Goal: Obtain resource: Download file/media

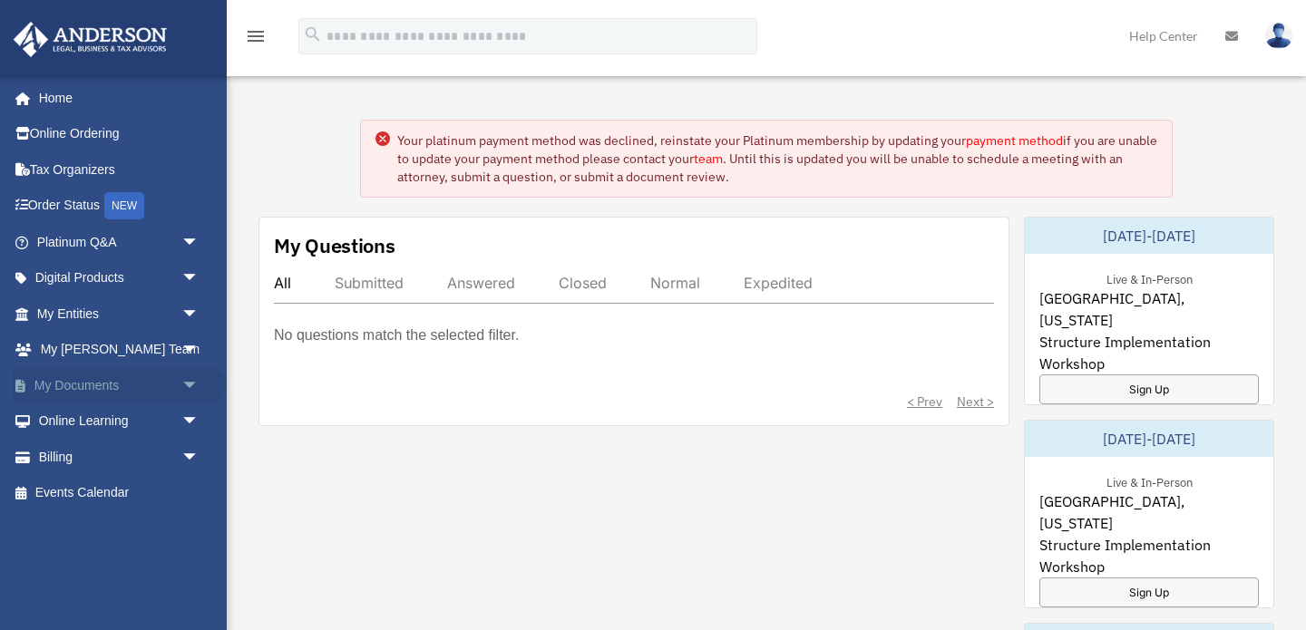
click at [73, 385] on link "My Documents arrow_drop_down" at bounding box center [120, 385] width 214 height 36
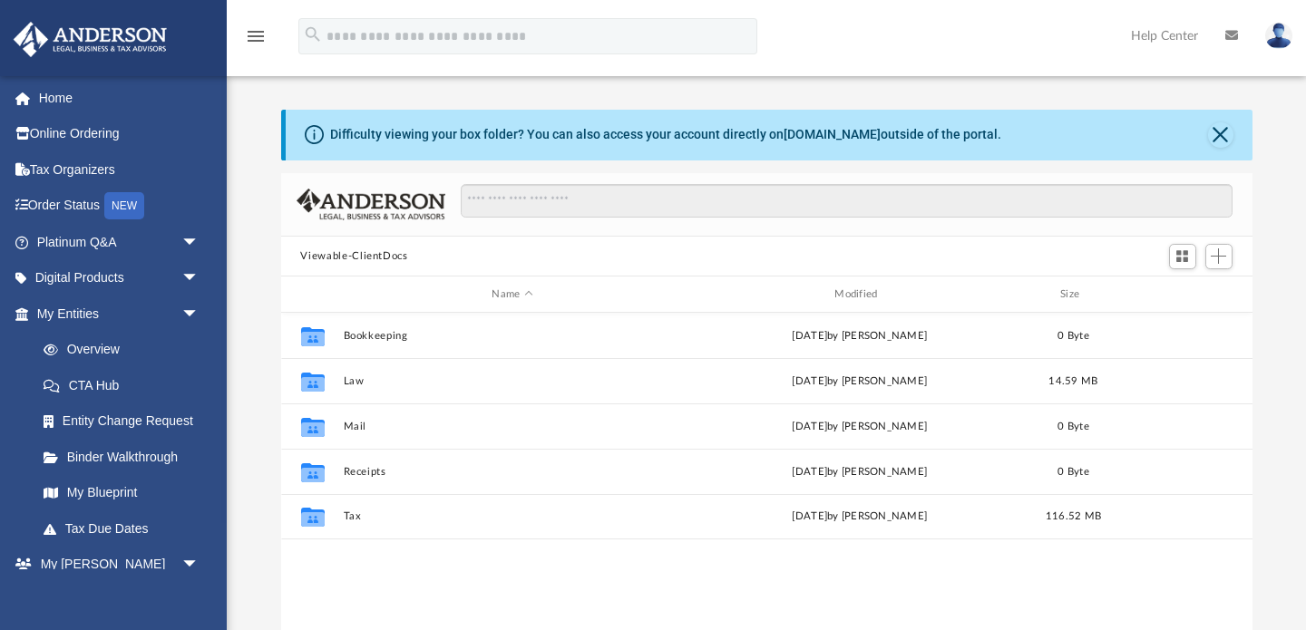
scroll to position [412, 971]
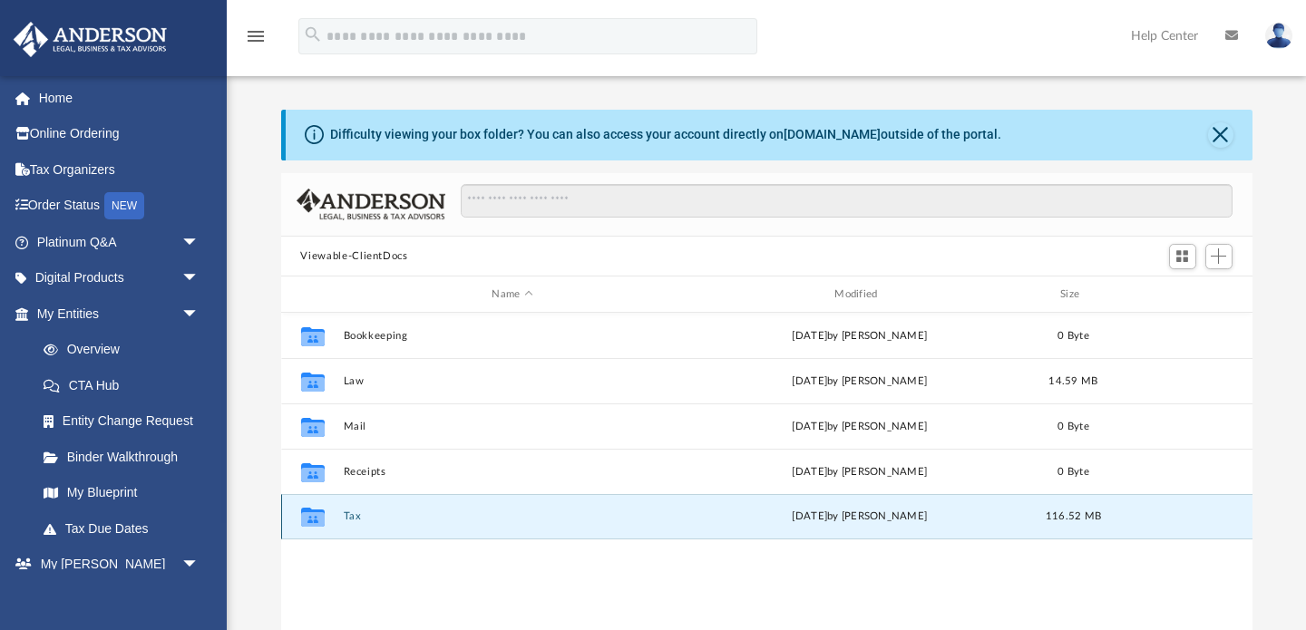
click at [355, 512] on button "Tax" at bounding box center [512, 517] width 339 height 12
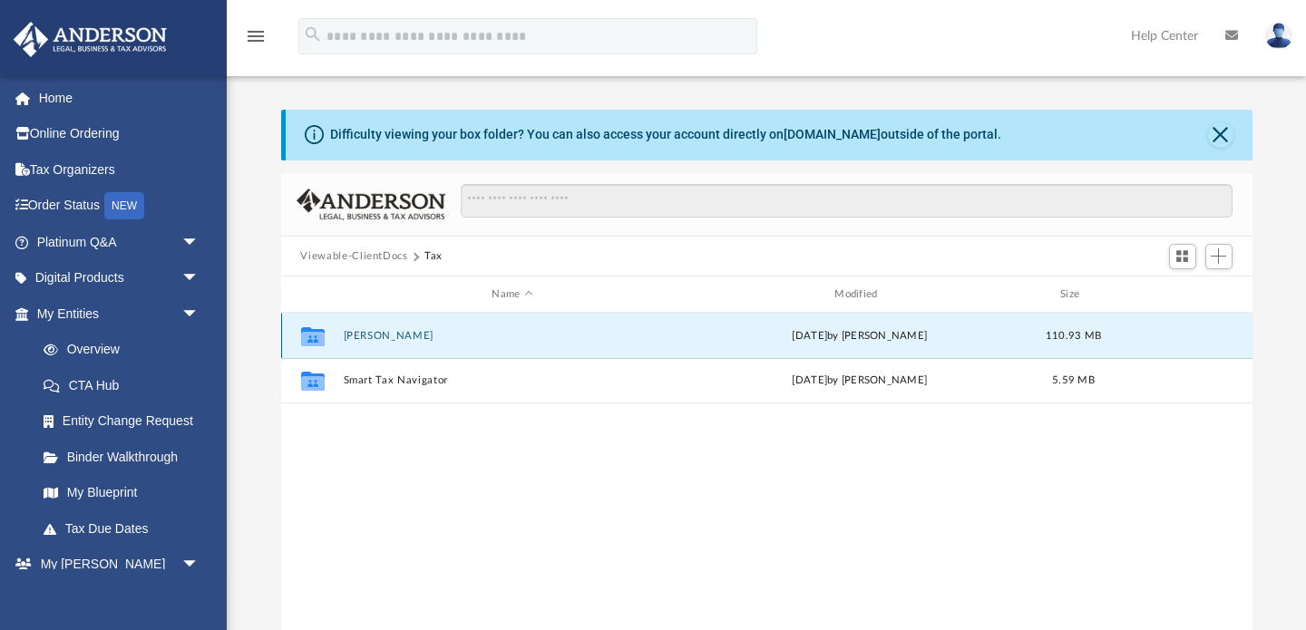
click at [406, 331] on button "[PERSON_NAME]" at bounding box center [512, 336] width 339 height 12
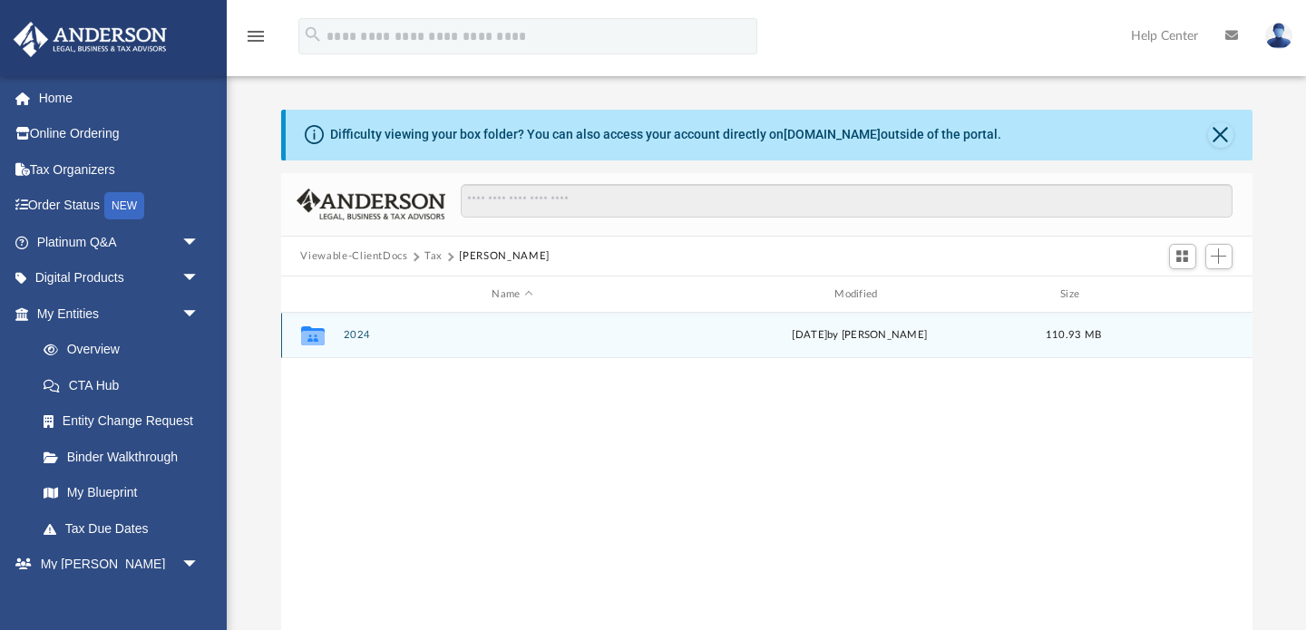
click at [404, 333] on button "2024" at bounding box center [512, 336] width 339 height 12
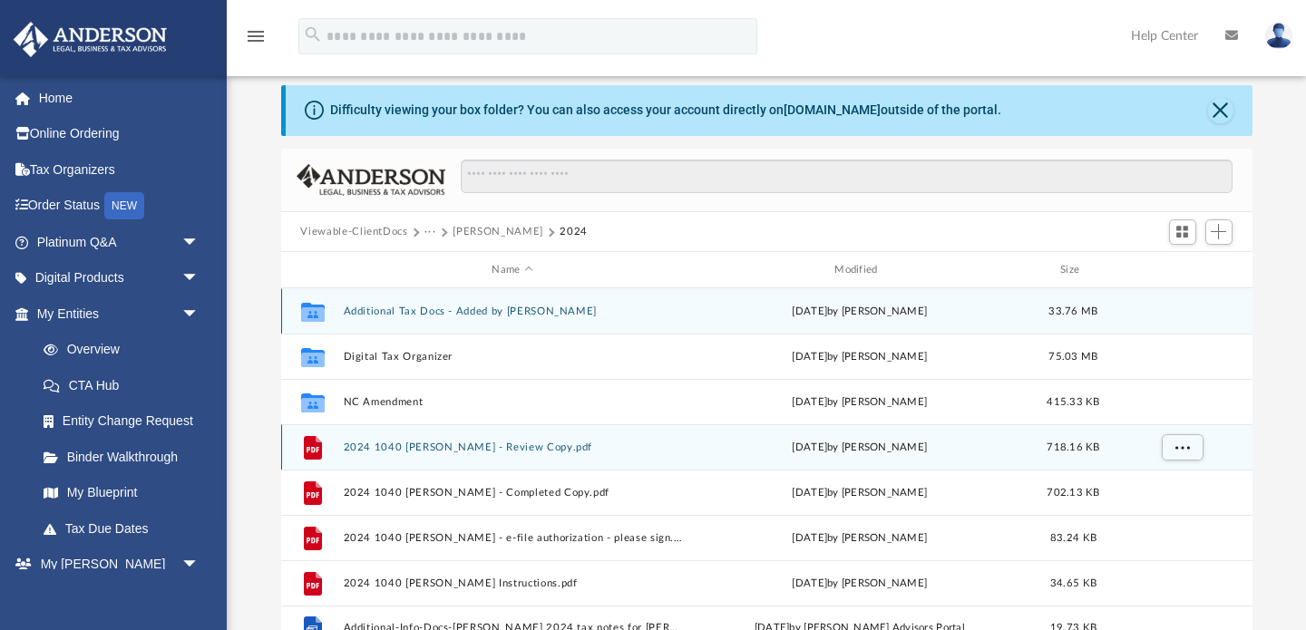
scroll to position [26, 0]
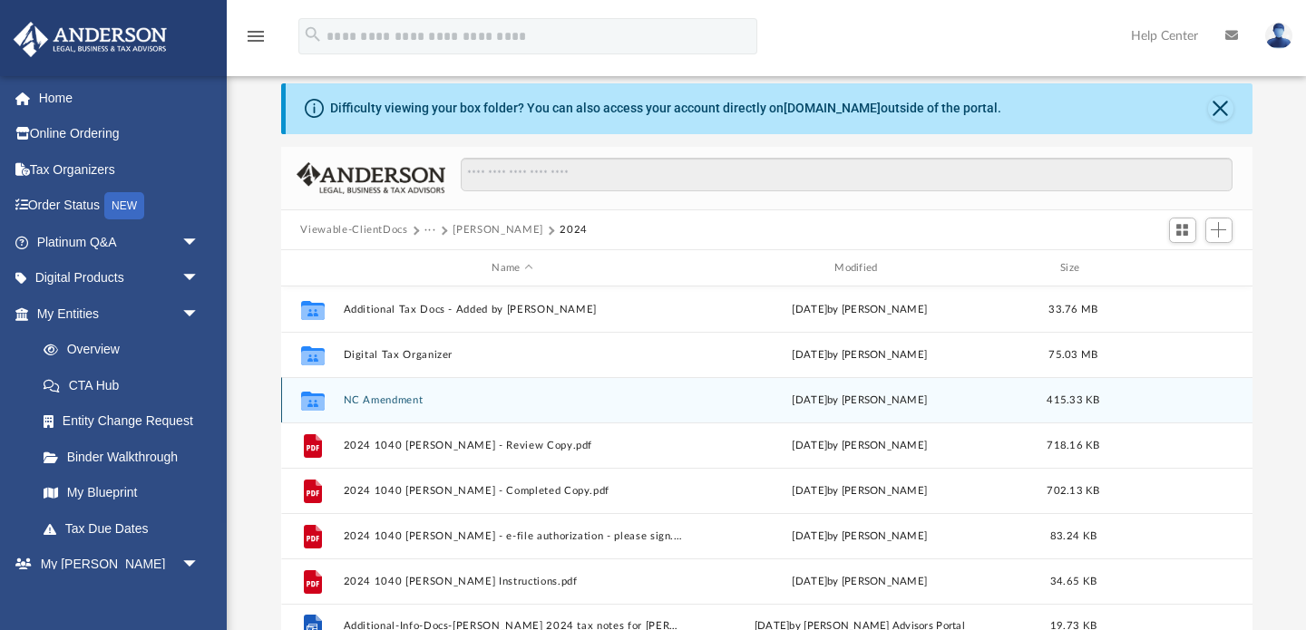
click at [626, 414] on div "Collaborated Folder NC Amendment yesterday by Alex Price 415.33 KB" at bounding box center [766, 399] width 971 height 45
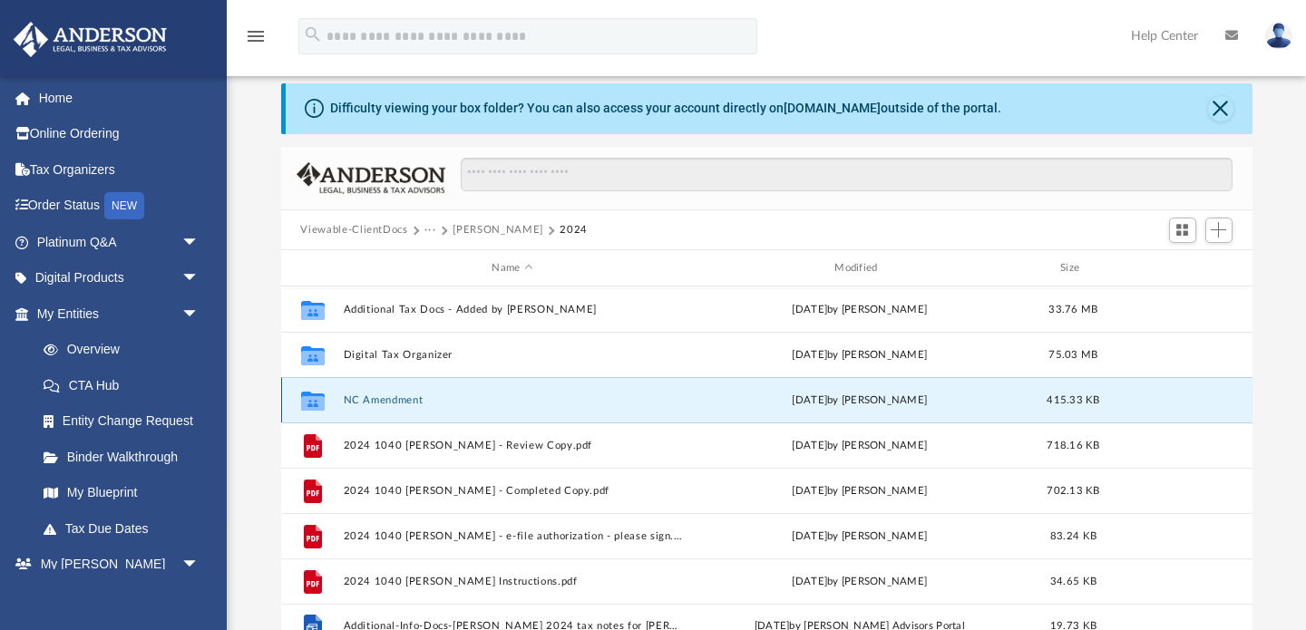
click at [399, 405] on button "NC Amendment" at bounding box center [512, 400] width 339 height 12
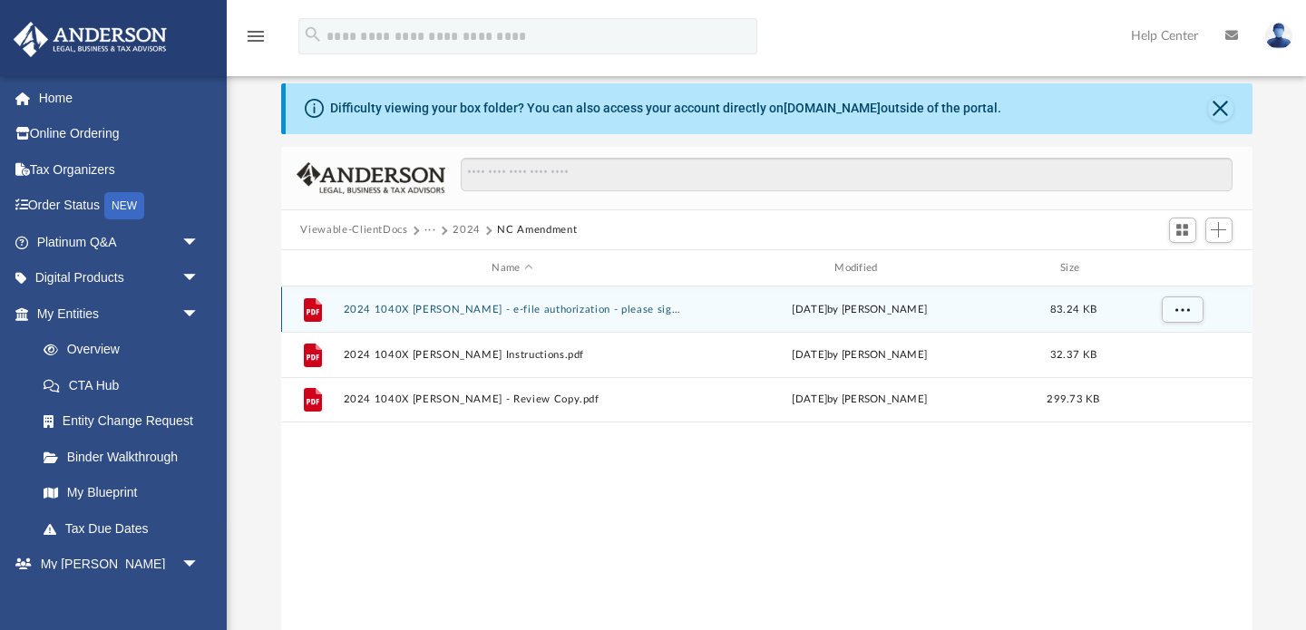
click at [527, 307] on button "2024 1040X Massey, Ashley - e-file authorization - please sign.pdf" at bounding box center [512, 310] width 339 height 12
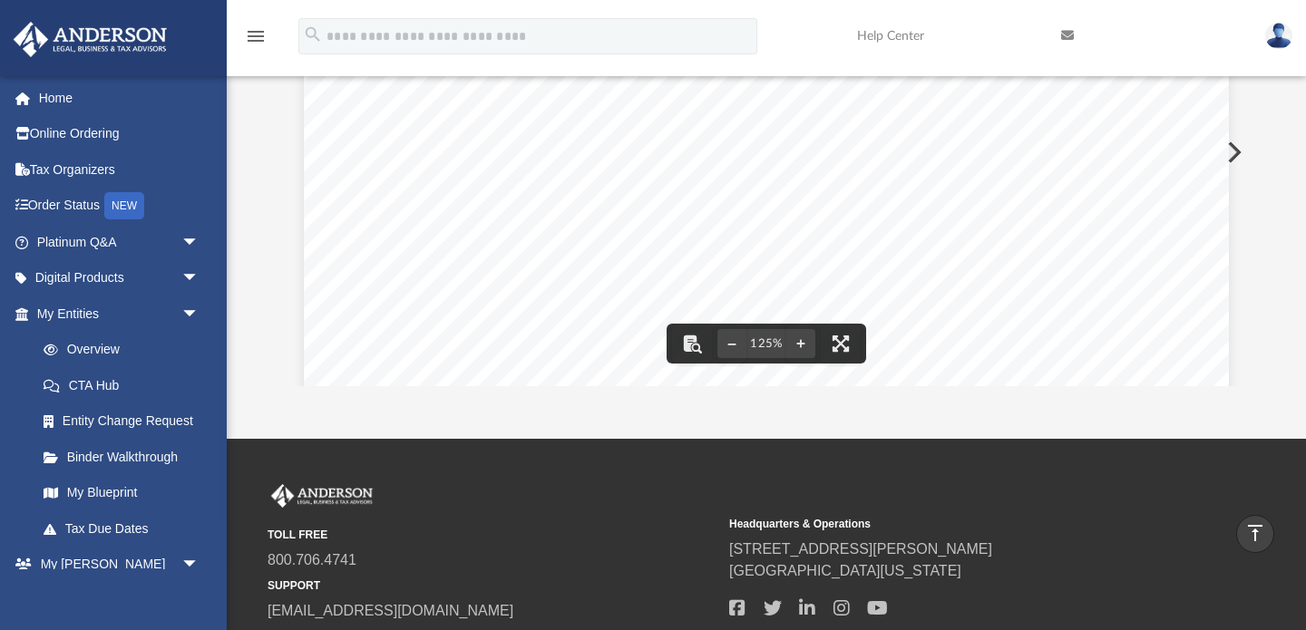
scroll to position [0, 0]
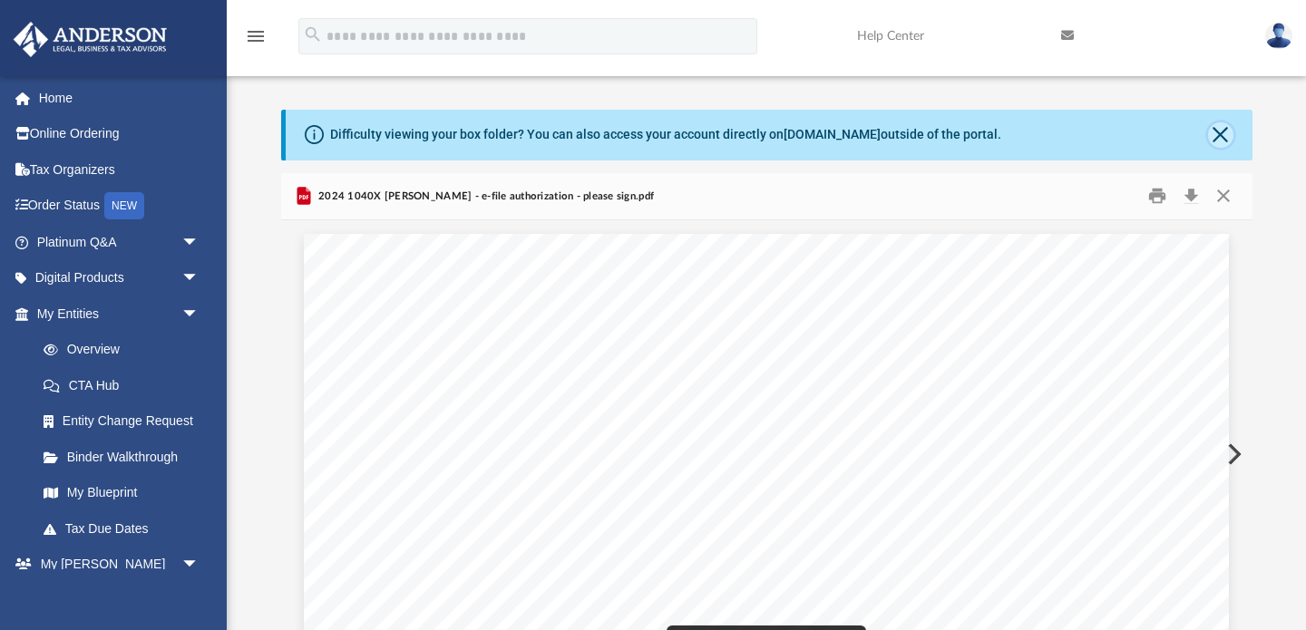
click at [1223, 132] on button "Close" at bounding box center [1220, 134] width 25 height 25
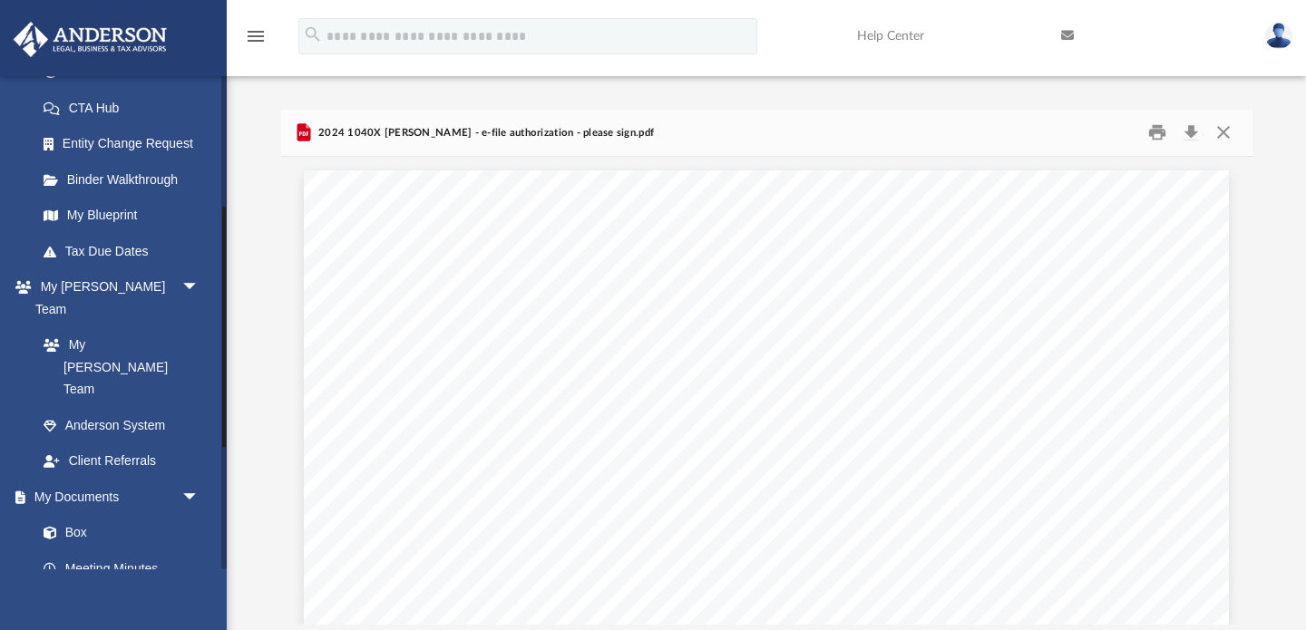
scroll to position [269, 0]
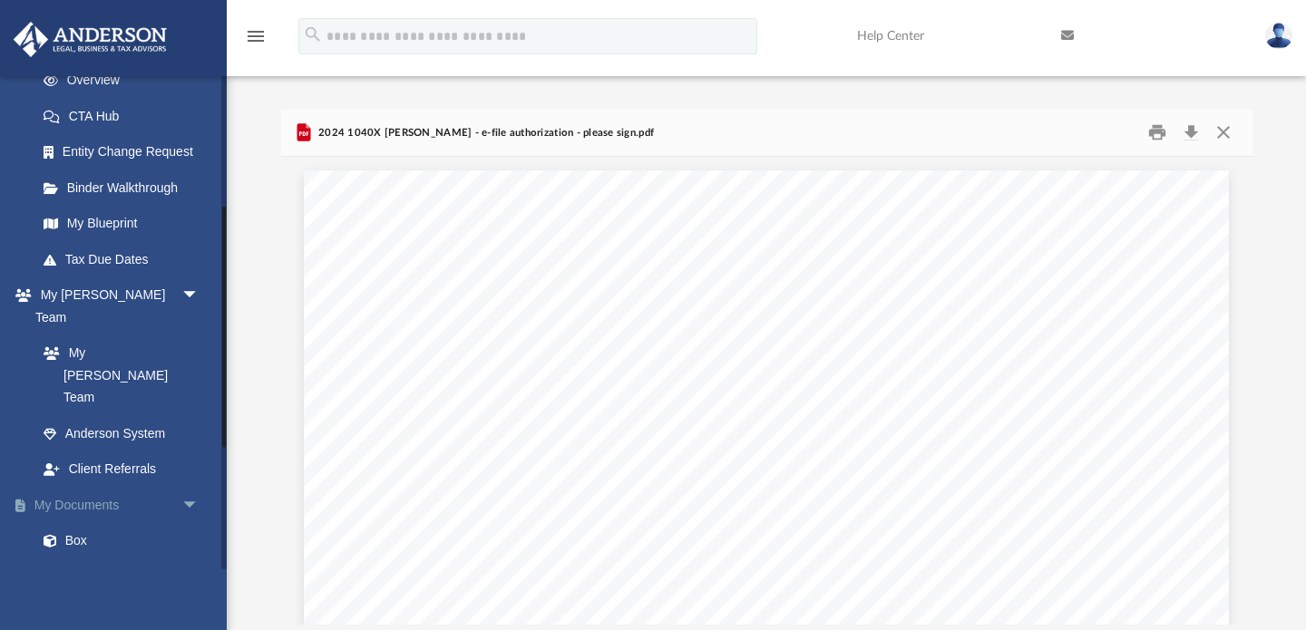
click at [83, 487] on link "My Documents arrow_drop_down" at bounding box center [120, 505] width 214 height 36
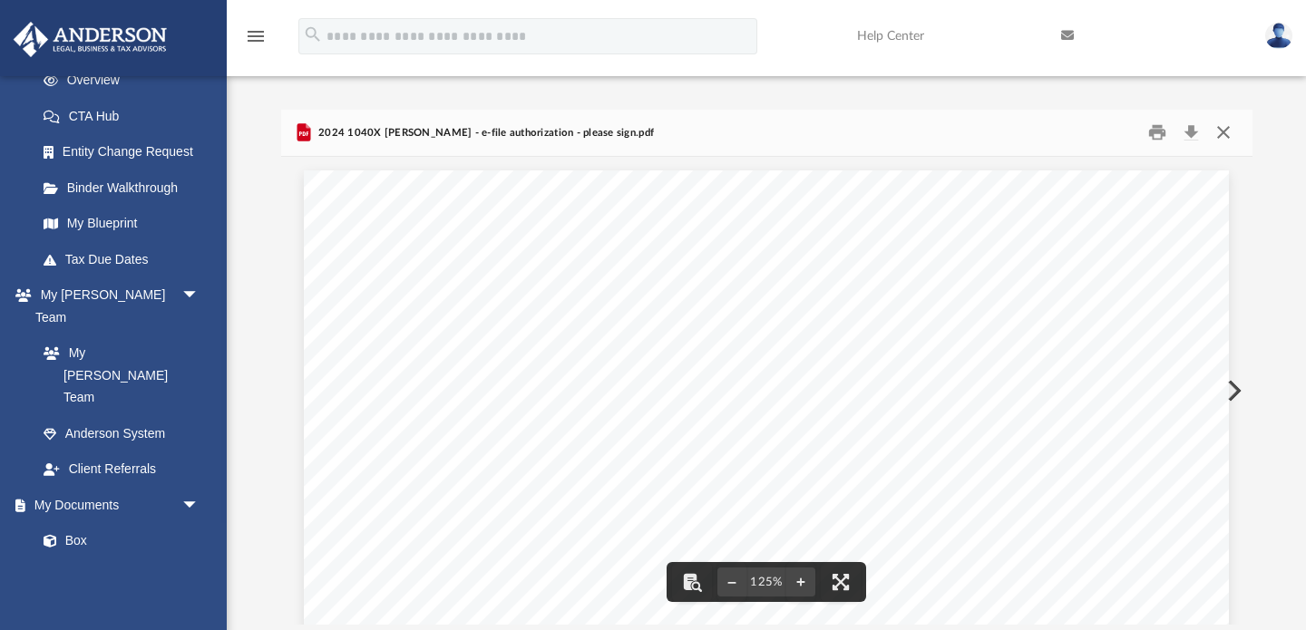
click at [1215, 123] on button "Close" at bounding box center [1223, 133] width 33 height 28
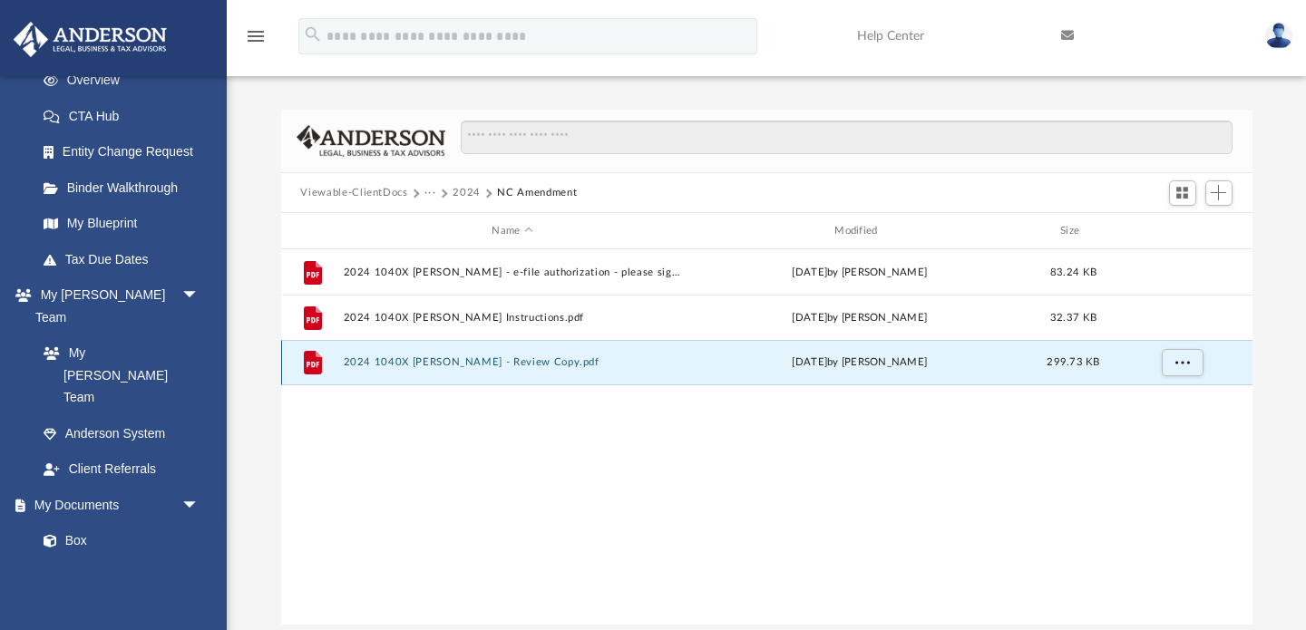
click at [385, 362] on button "2024 1040X Massey, Ashley - Review Copy.pdf" at bounding box center [512, 363] width 339 height 12
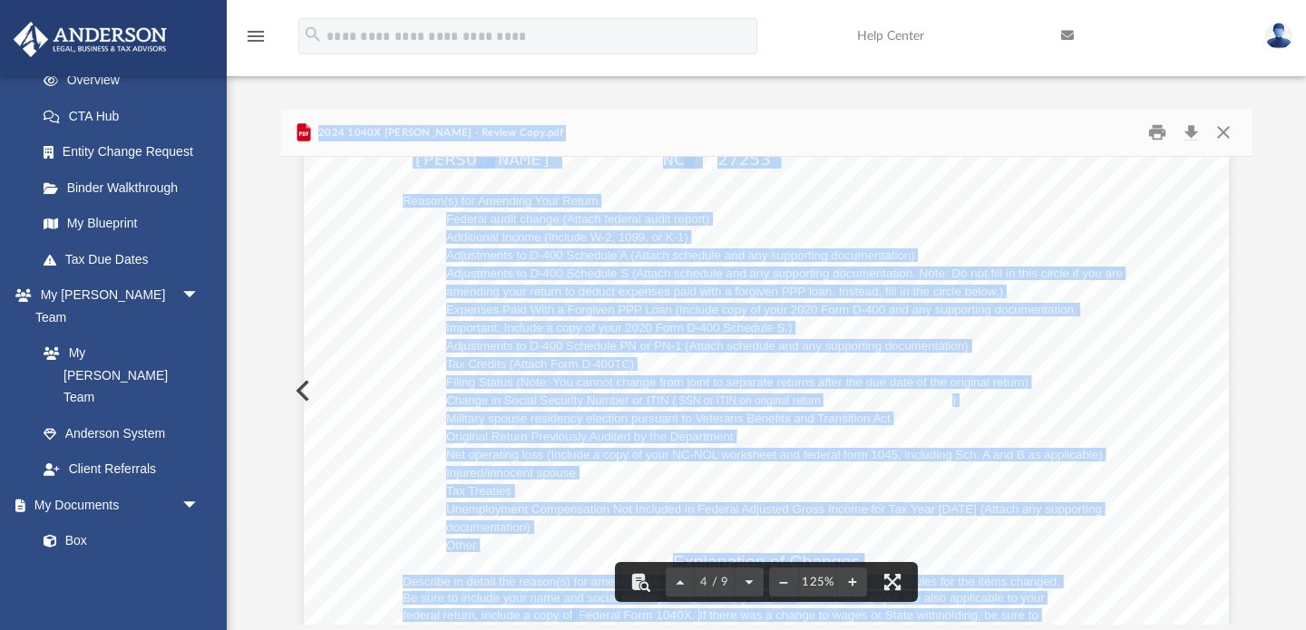
scroll to position [3850, 0]
